Goal: Find specific page/section: Find specific page/section

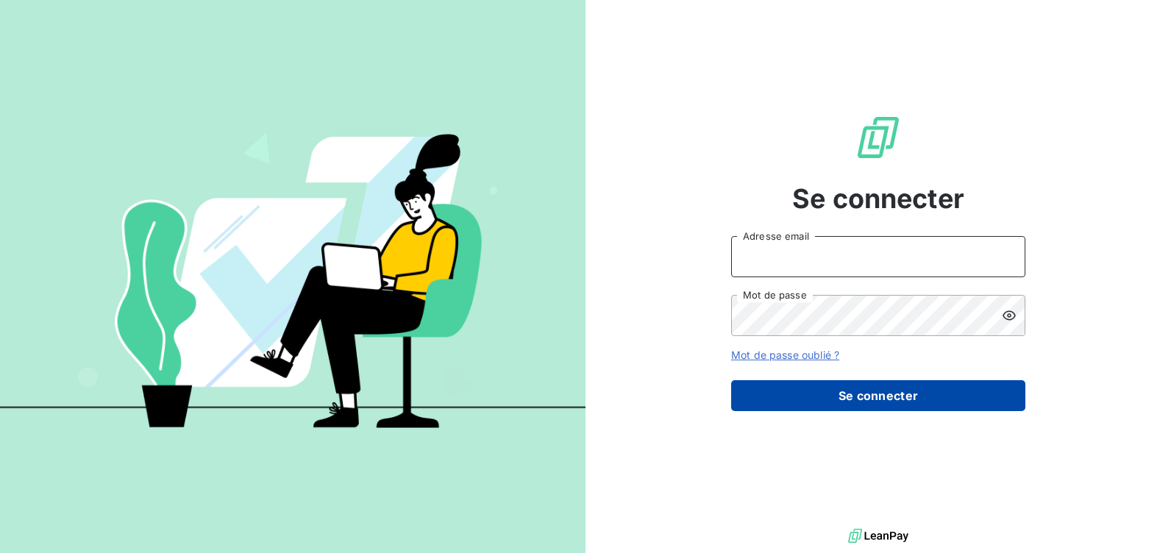
type input "[EMAIL_ADDRESS][DOMAIN_NAME]"
click at [882, 396] on button "Se connecter" at bounding box center [878, 395] width 294 height 31
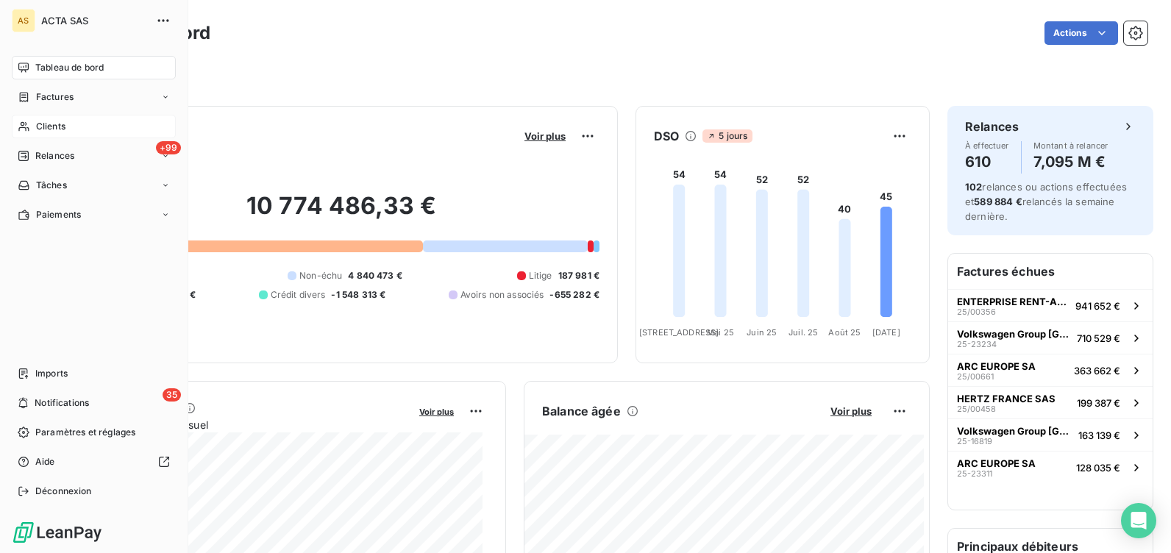
click at [45, 122] on span "Clients" at bounding box center [50, 126] width 29 height 13
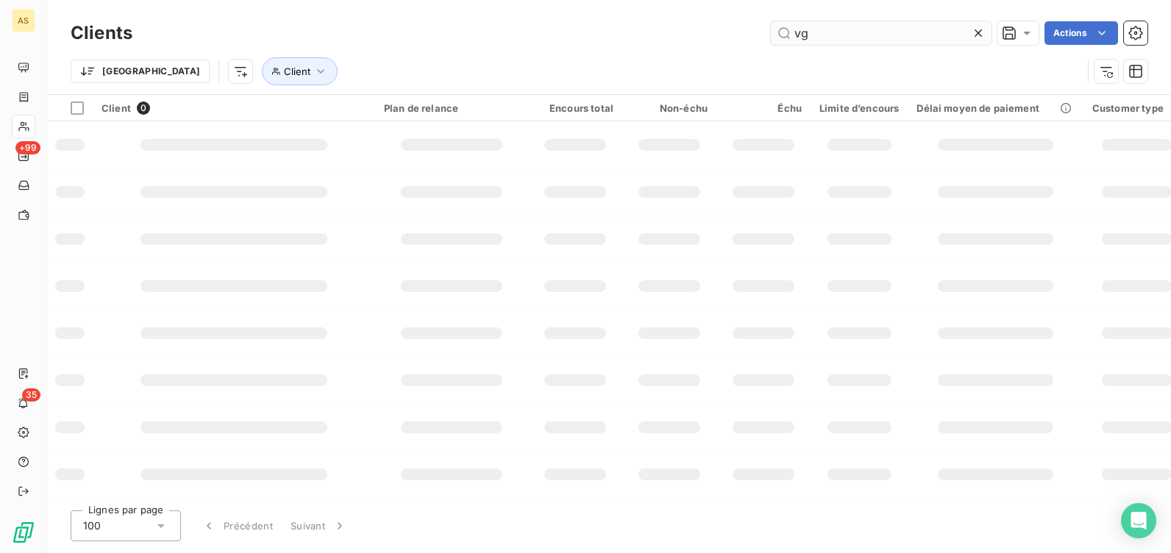
type input "v"
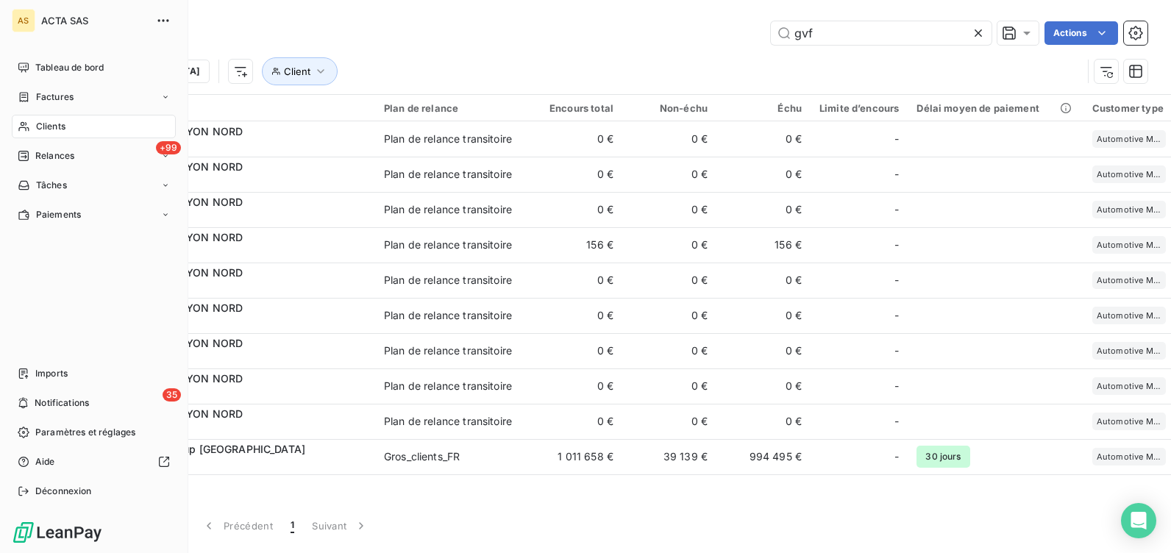
type input "gvf"
click at [49, 126] on span "Clients" at bounding box center [50, 126] width 29 height 13
click at [49, 72] on span "Tableau de bord" at bounding box center [69, 67] width 68 height 13
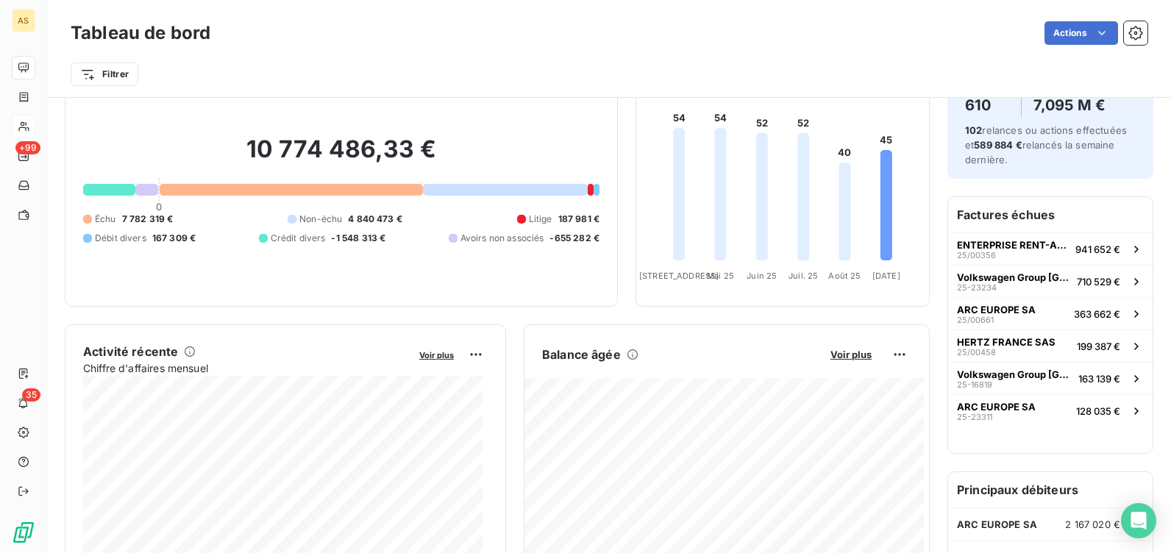
scroll to position [148, 0]
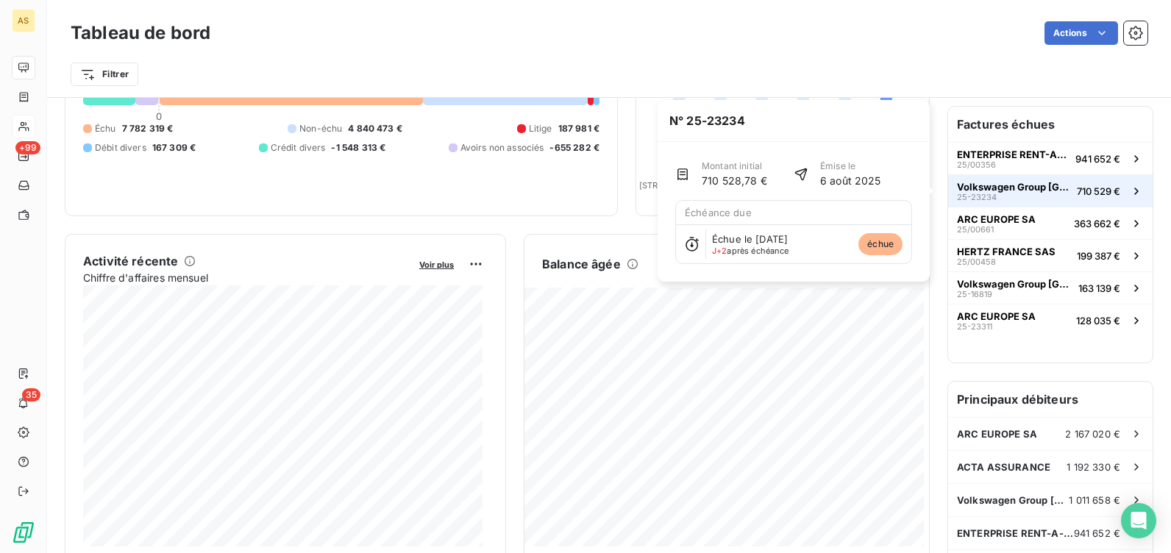
click at [990, 185] on span "Volkswagen Group [GEOGRAPHIC_DATA]" at bounding box center [1014, 187] width 114 height 12
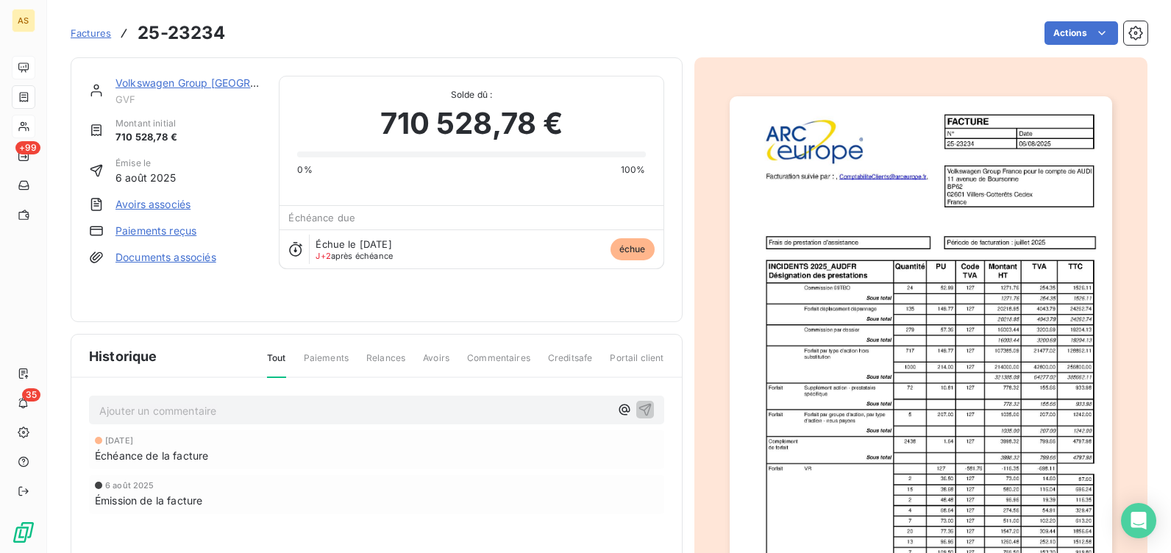
click at [141, 81] on link "Volkswagen Group [GEOGRAPHIC_DATA]" at bounding box center [217, 83] width 202 height 13
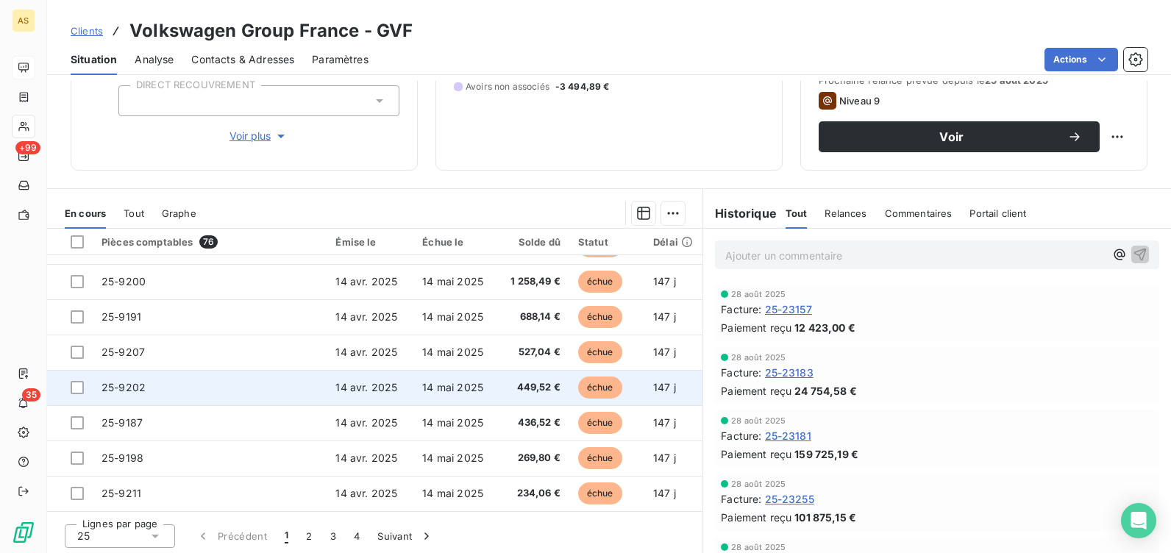
scroll to position [224, 0]
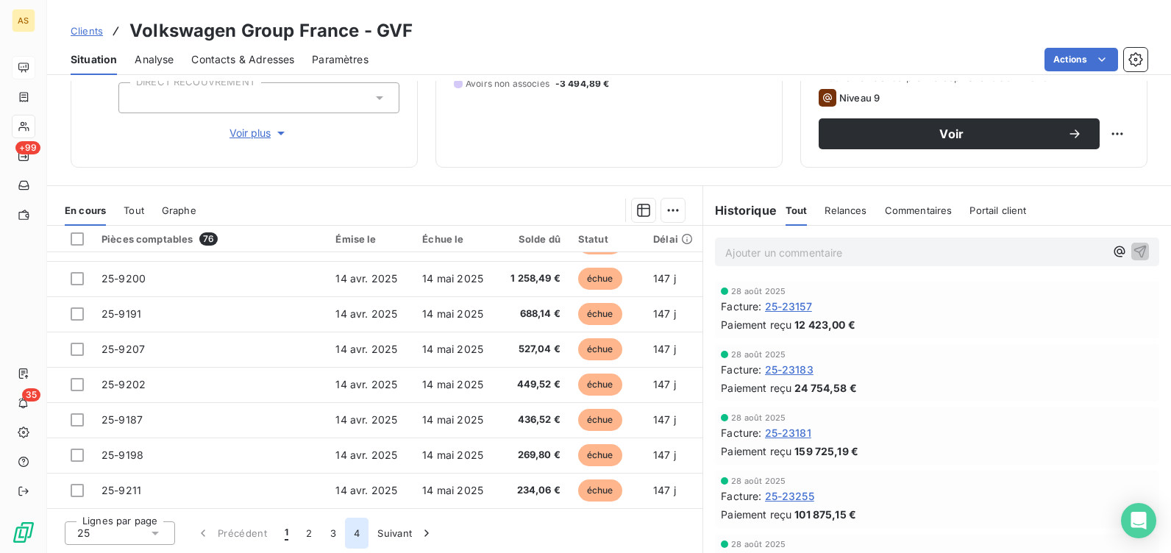
click at [360, 532] on button "4" at bounding box center [357, 533] width 24 height 31
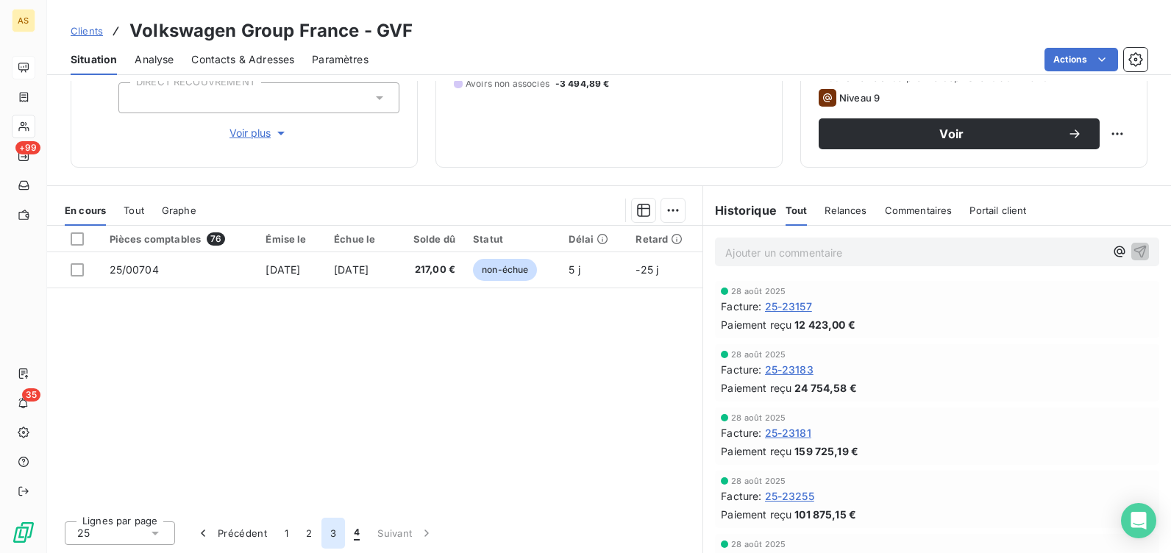
click at [333, 532] on button "3" at bounding box center [334, 533] width 24 height 31
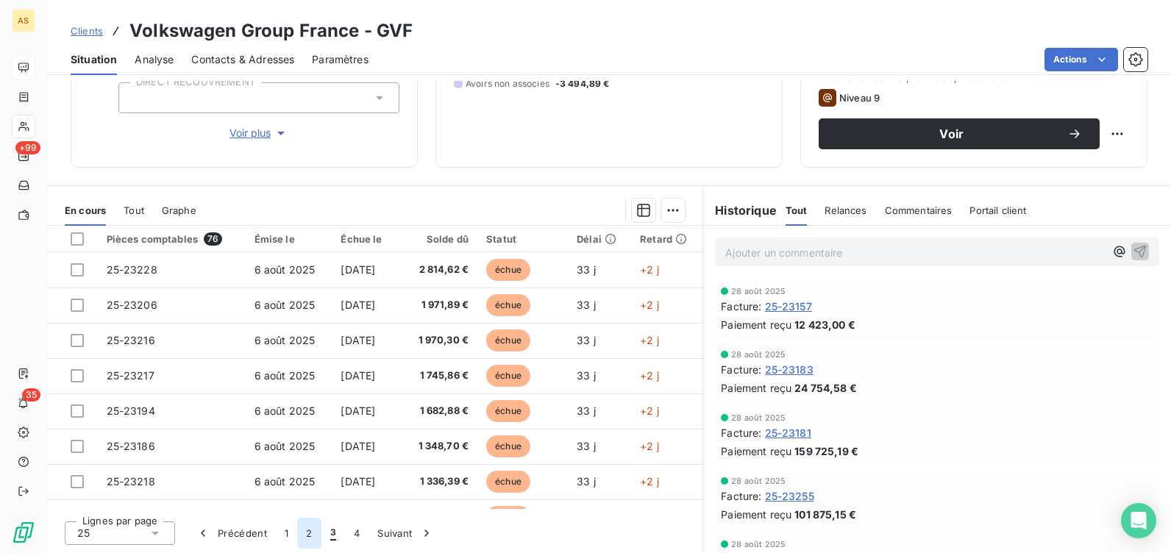
click at [311, 536] on button "2" at bounding box center [309, 533] width 24 height 31
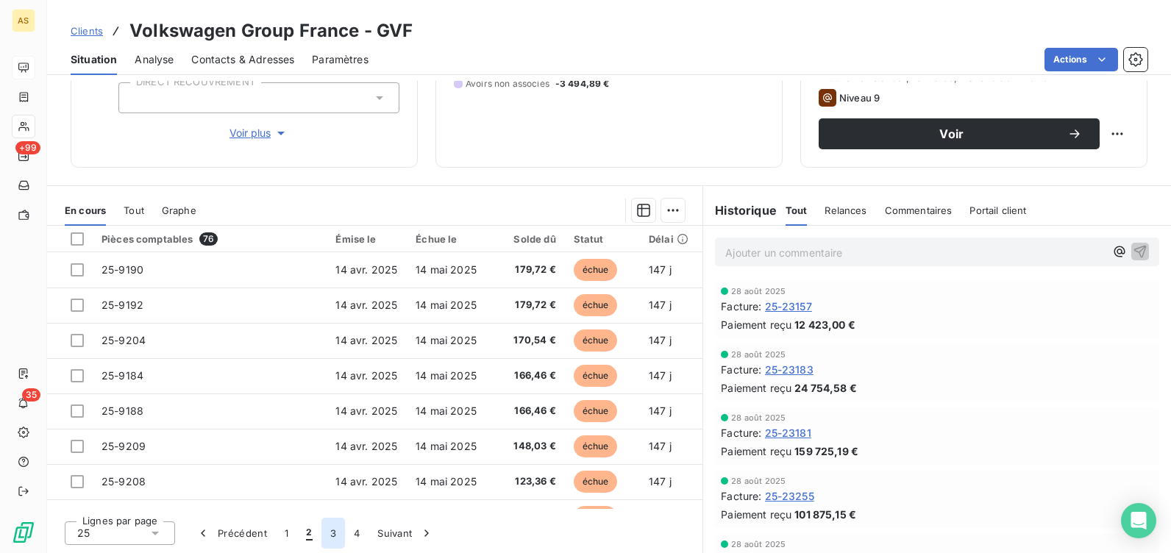
click at [335, 536] on button "3" at bounding box center [334, 533] width 24 height 31
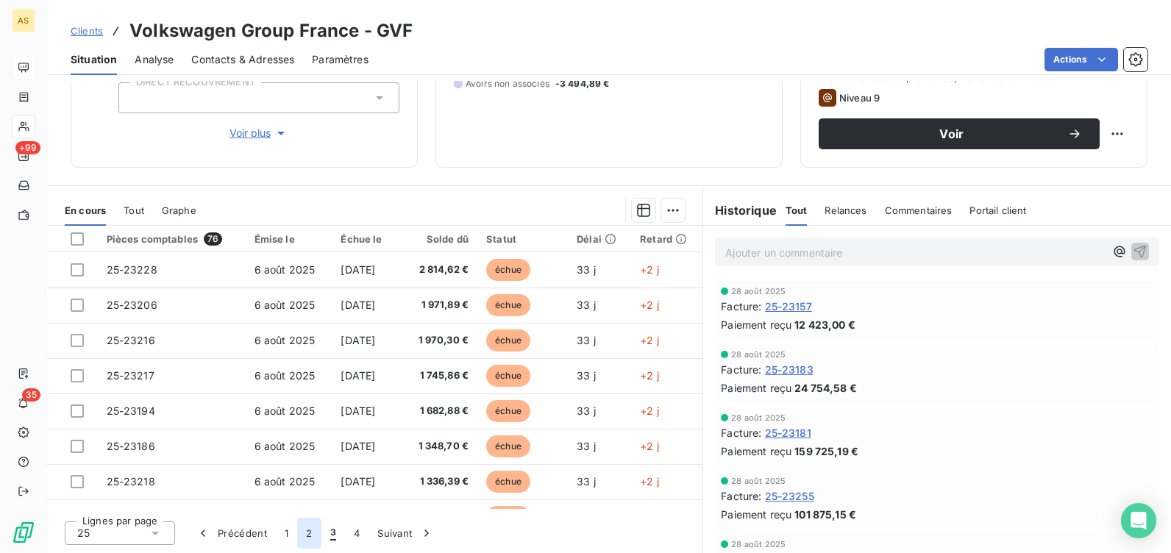
click at [305, 533] on button "2" at bounding box center [309, 533] width 24 height 31
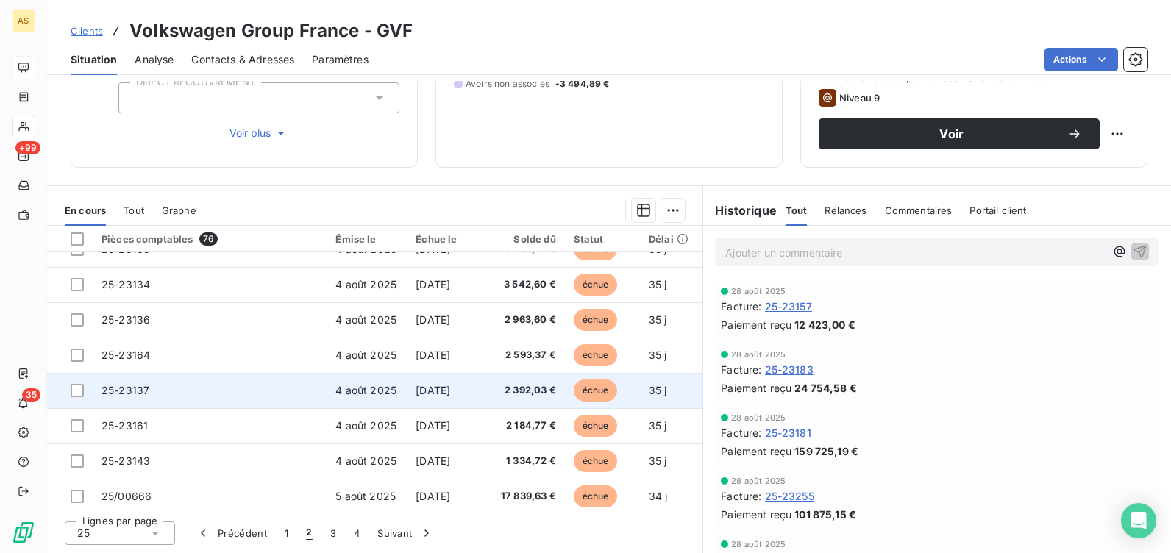
scroll to position [633, 0]
